Goal: Check status

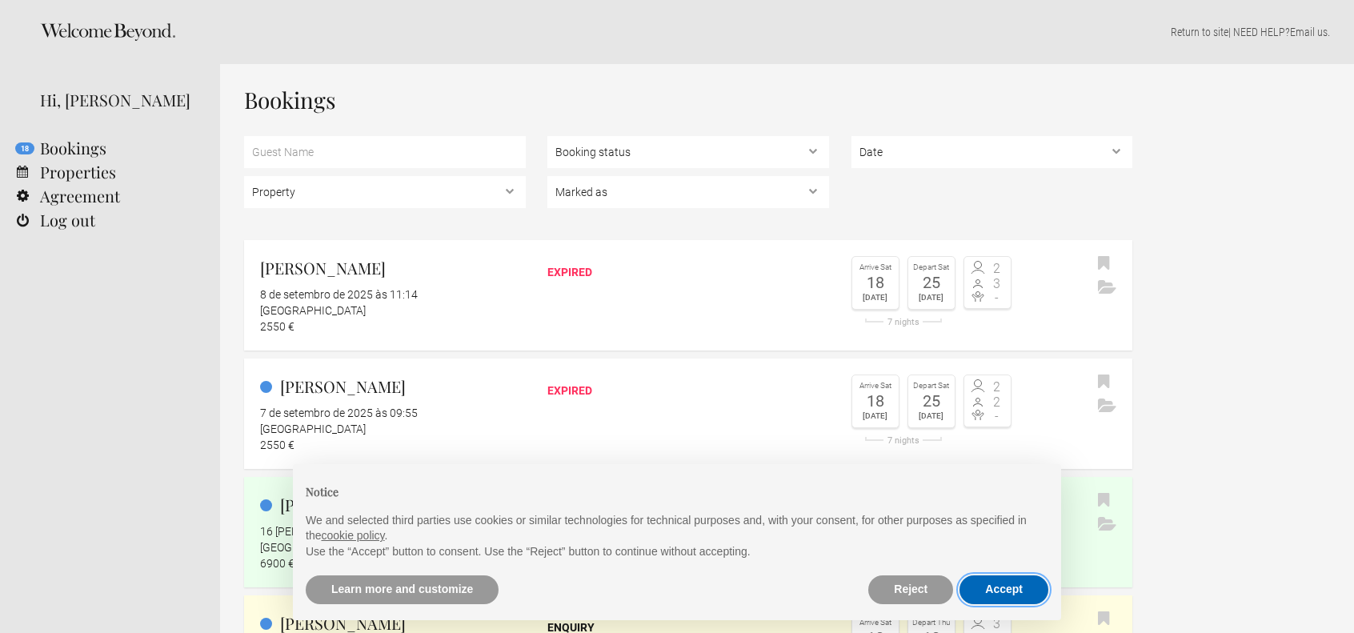
click at [992, 587] on button "Accept" at bounding box center [1004, 589] width 89 height 29
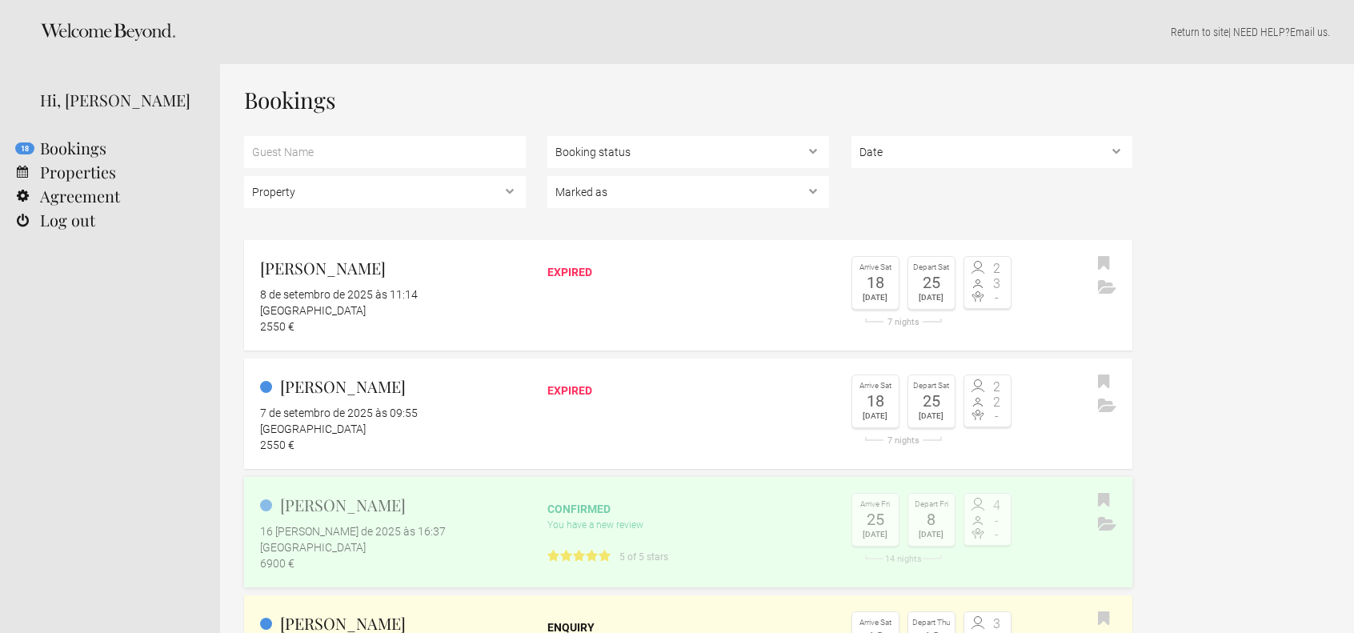
click at [281, 531] on flynt-date-display "16 [PERSON_NAME] de 2025 às 16:37" at bounding box center [353, 531] width 186 height 13
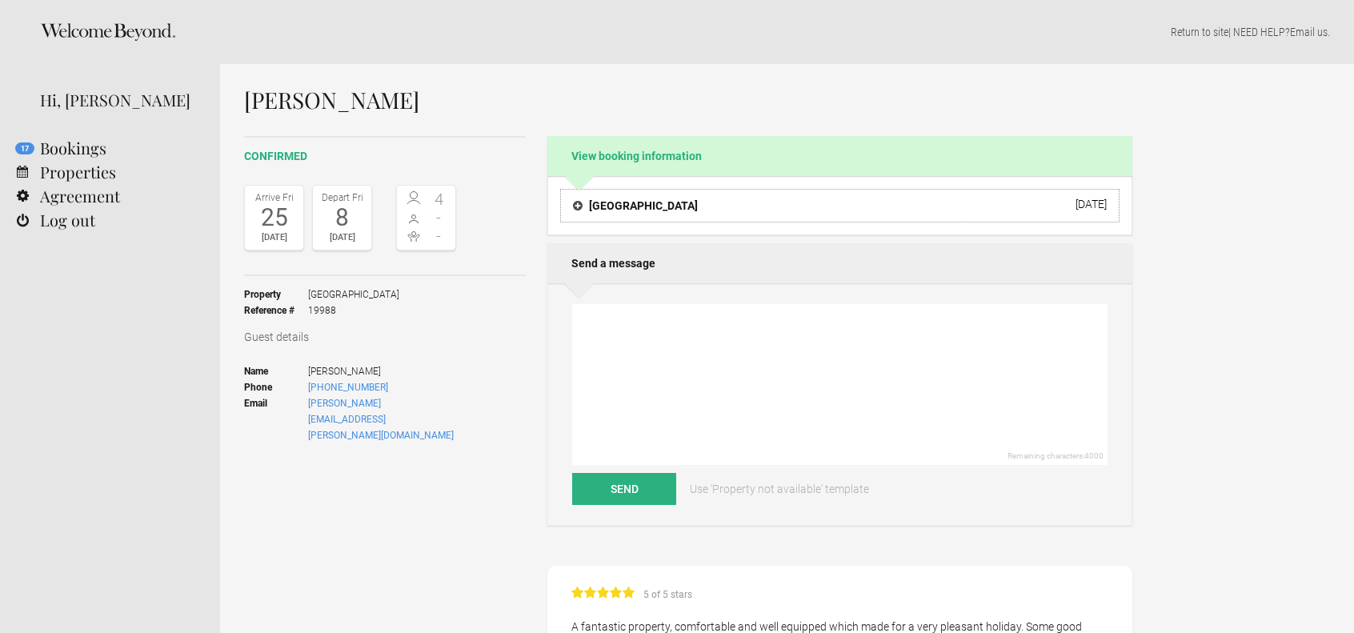
click at [596, 199] on h4 "[GEOGRAPHIC_DATA]" at bounding box center [635, 206] width 125 height 16
